Goal: Transaction & Acquisition: Purchase product/service

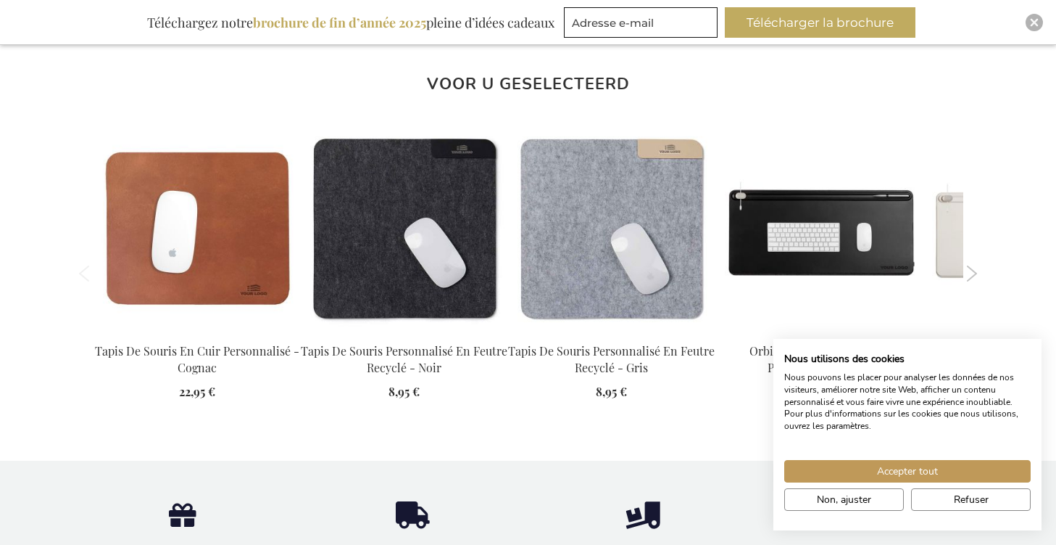
scroll to position [1568, 0]
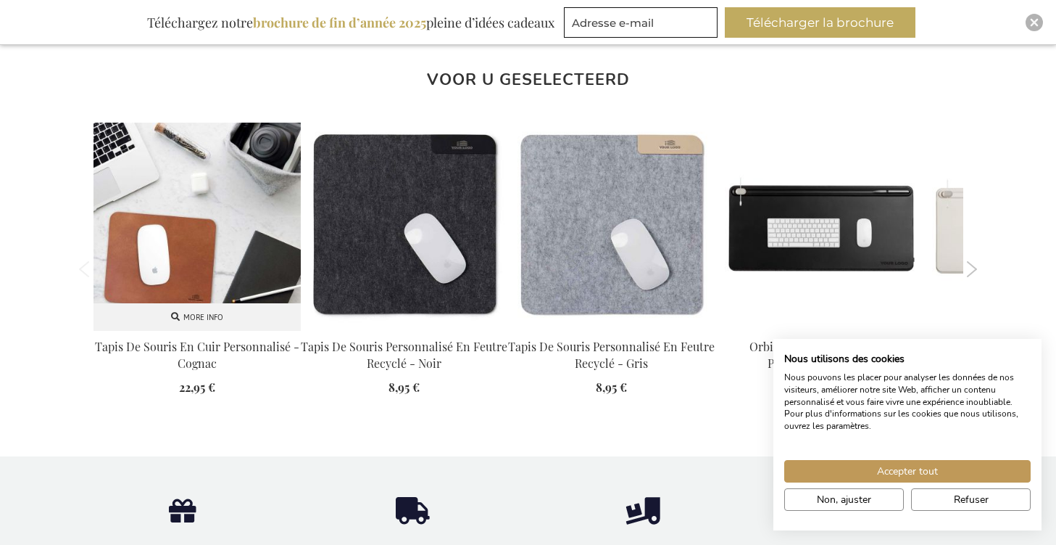
click at [246, 248] on img at bounding box center [197, 226] width 207 height 207
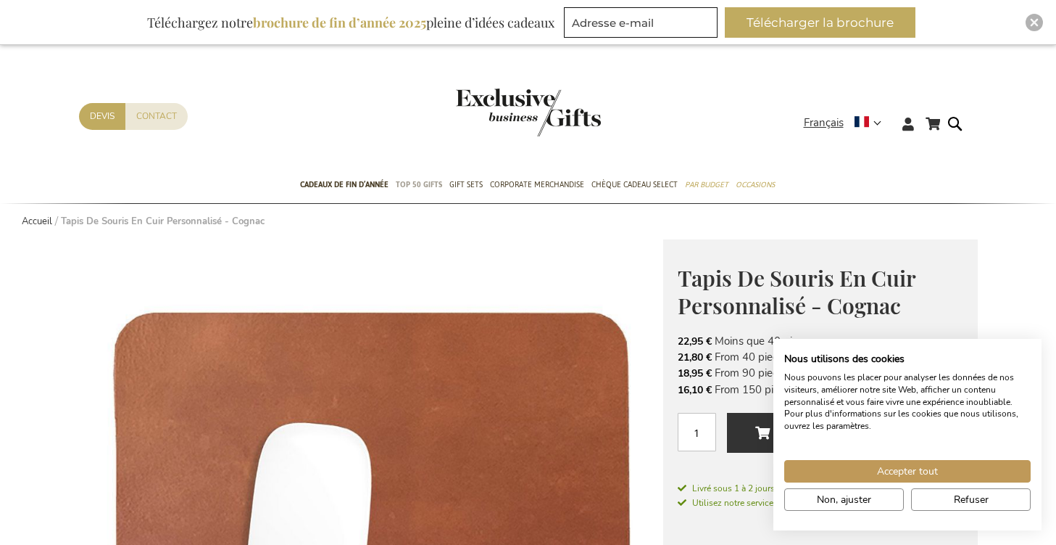
click at [411, 183] on span "TOP 50 Gifts" at bounding box center [419, 184] width 46 height 15
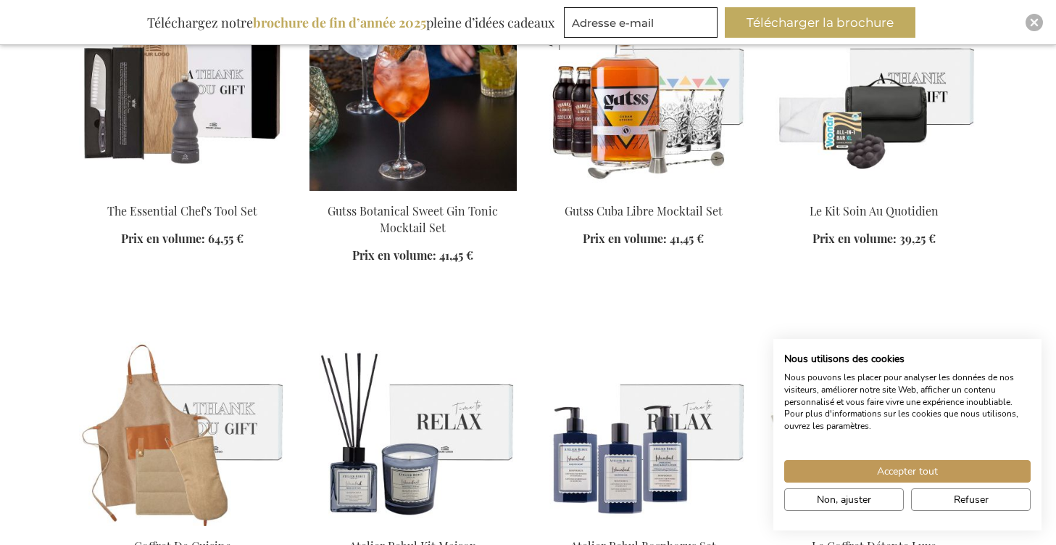
scroll to position [1885, 0]
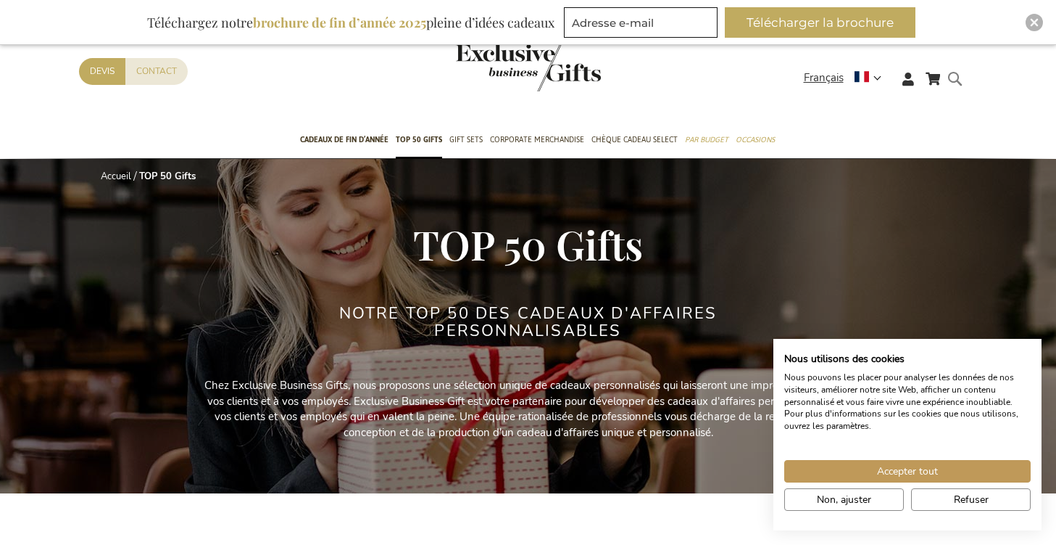
click at [954, 78] on form "Rechercher Rechercher" at bounding box center [959, 90] width 15 height 41
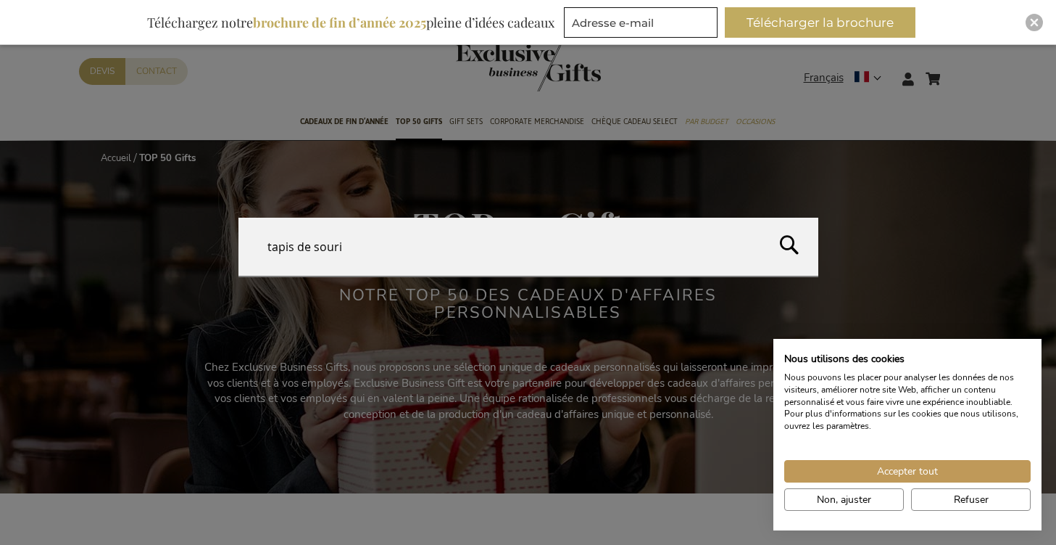
type input "tapis de souris"
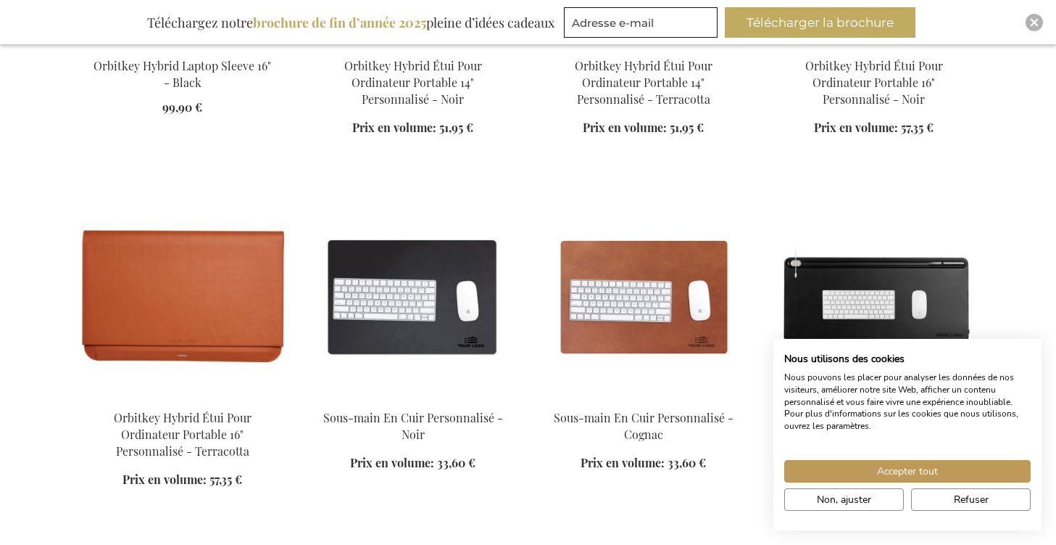
scroll to position [1423, 0]
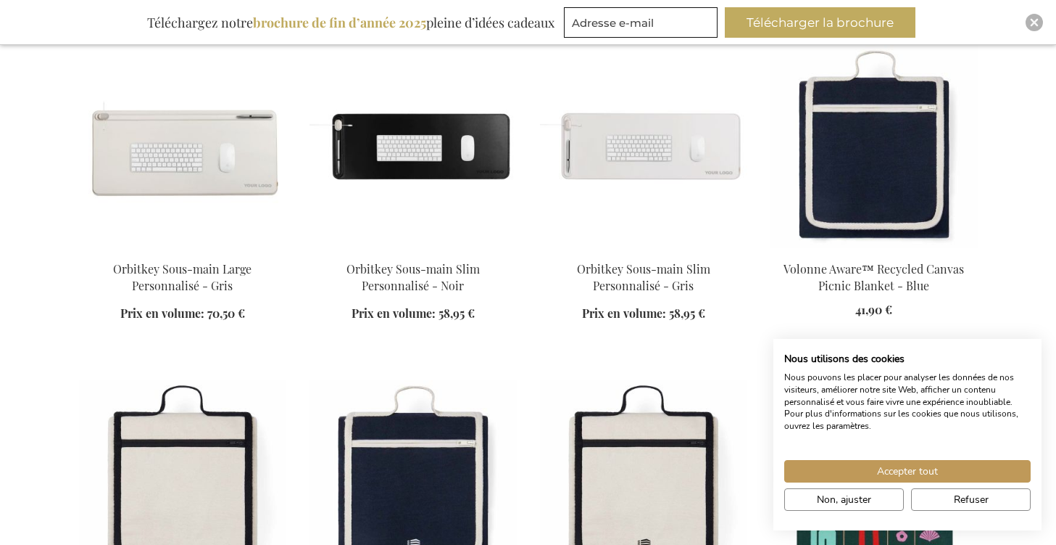
scroll to position [1494, 0]
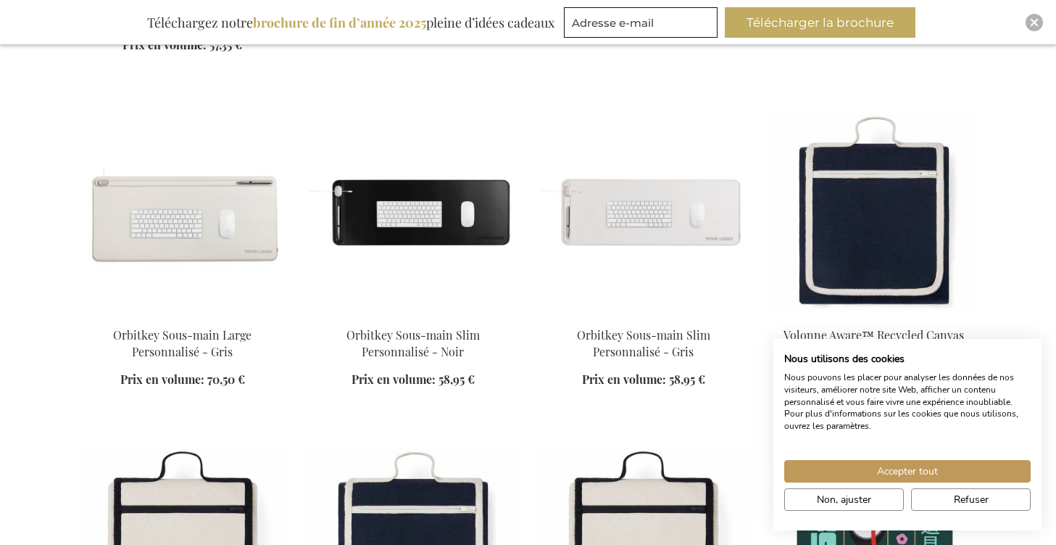
click at [615, 215] on img at bounding box center [643, 212] width 207 height 203
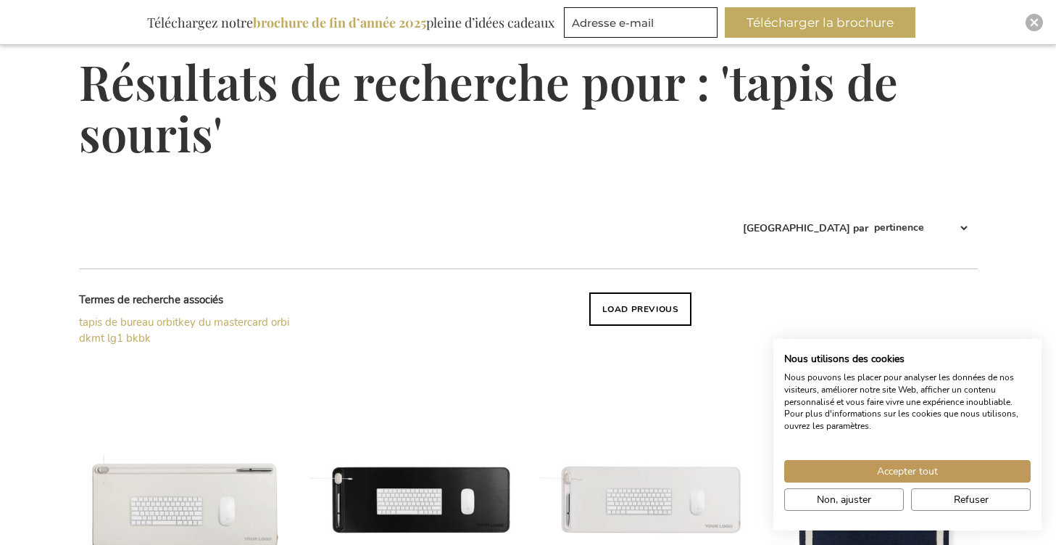
scroll to position [290, 0]
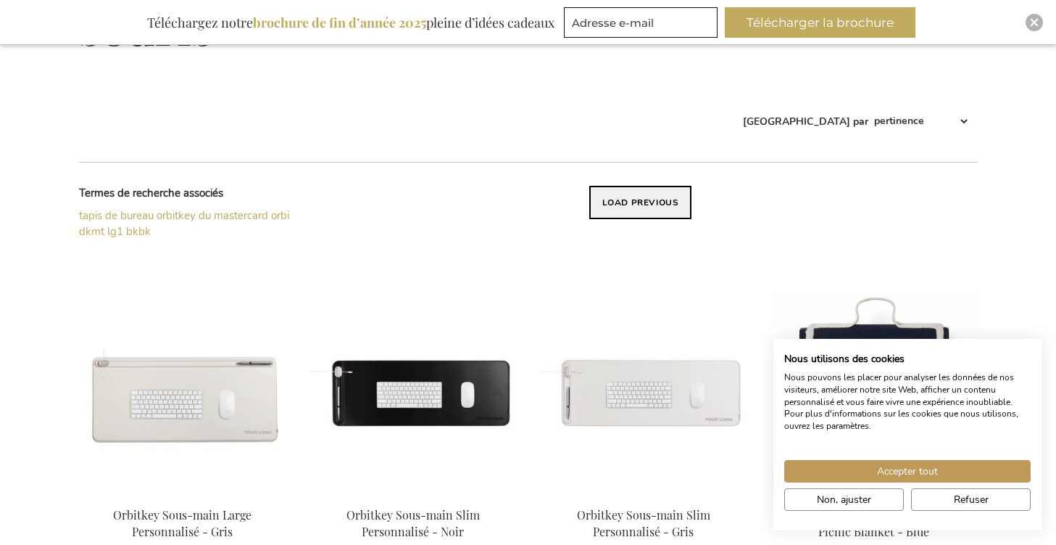
click at [615, 198] on button "Load previous" at bounding box center [640, 202] width 103 height 33
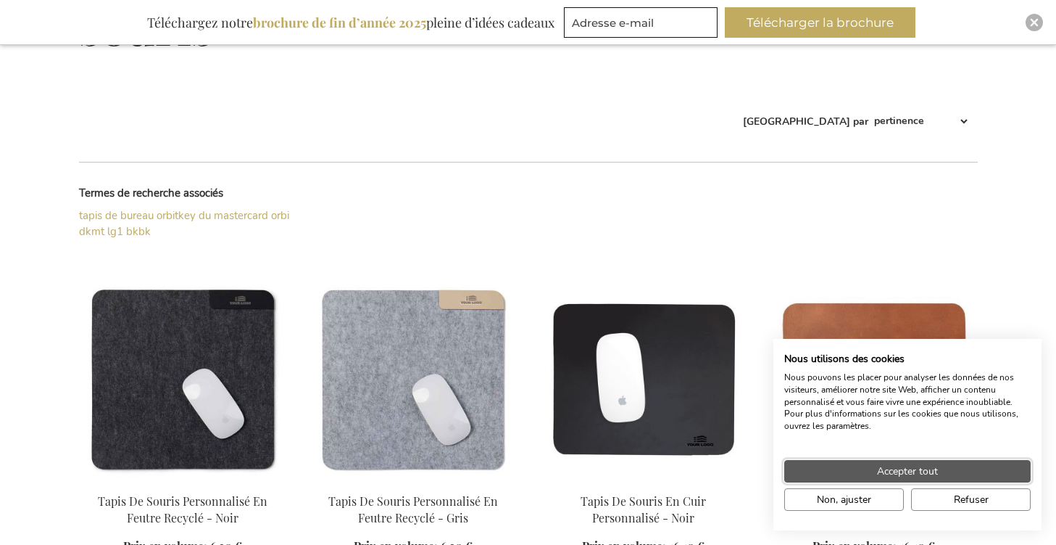
click at [864, 475] on button "Accepter tout" at bounding box center [908, 471] width 247 height 22
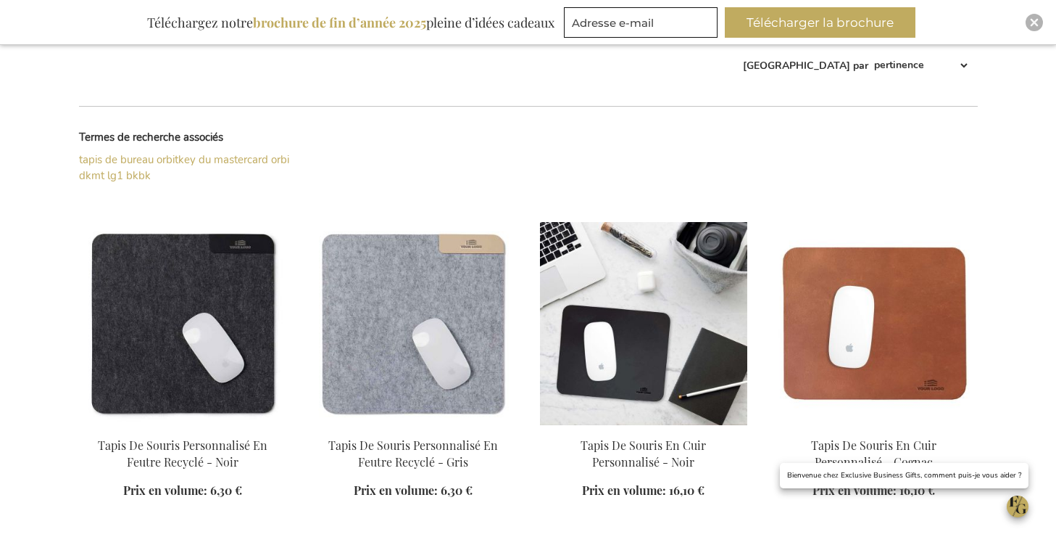
scroll to position [363, 0]
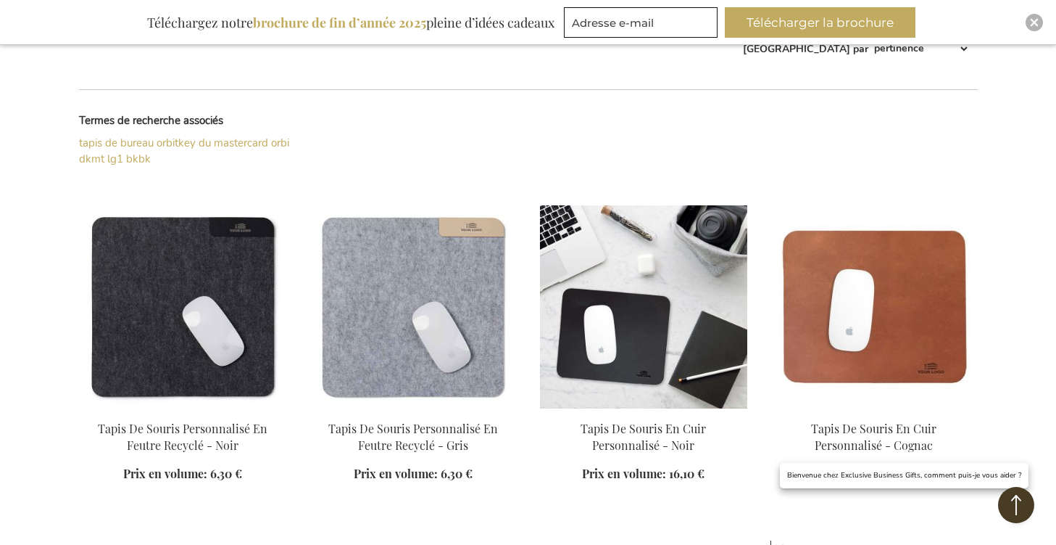
click at [627, 334] on img at bounding box center [643, 306] width 207 height 203
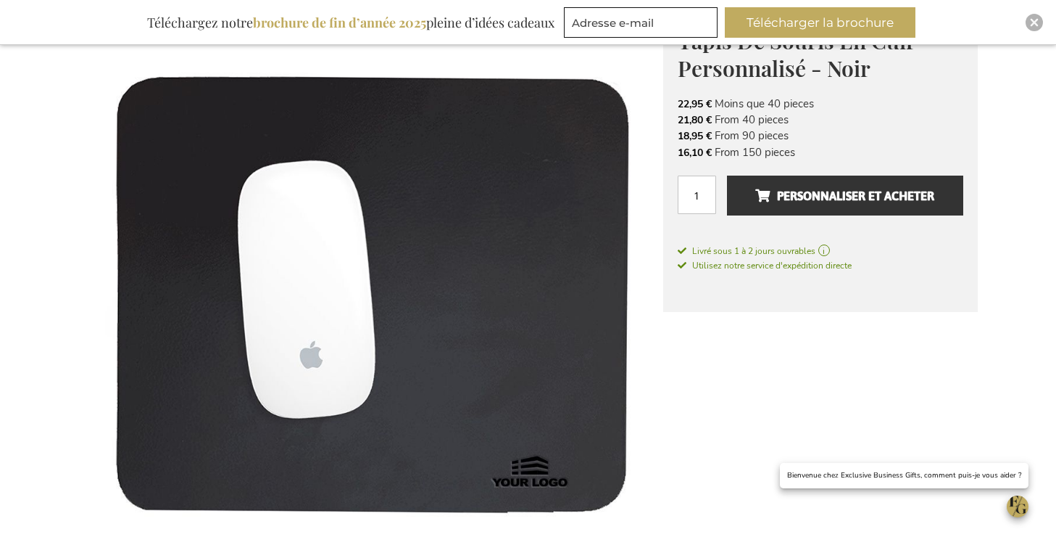
scroll to position [290, 0]
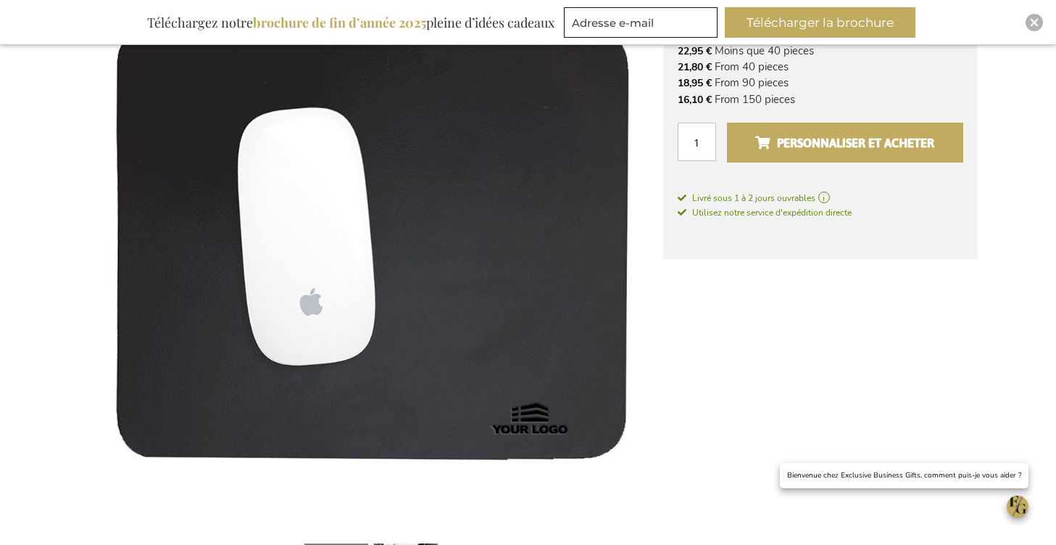
click at [787, 142] on span "Personnaliser et acheter" at bounding box center [845, 142] width 179 height 23
